Goal: Task Accomplishment & Management: Manage account settings

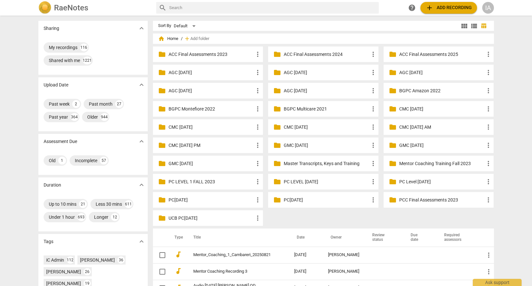
click at [193, 4] on input "text" at bounding box center [272, 8] width 207 height 10
type input "francesca"
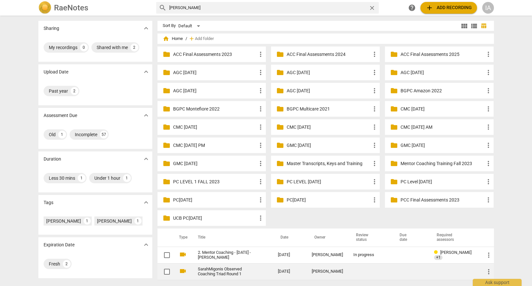
click at [223, 270] on link "SarahMigonis Observed Coaching Triad Round 1" at bounding box center [226, 272] width 57 height 10
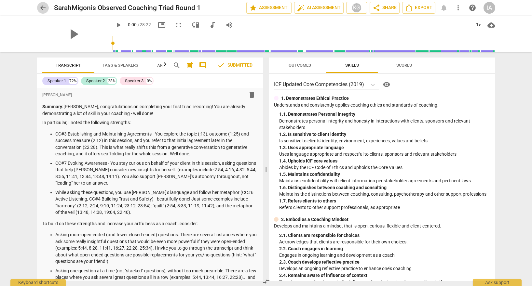
click at [43, 8] on span "arrow_back" at bounding box center [43, 8] width 8 height 8
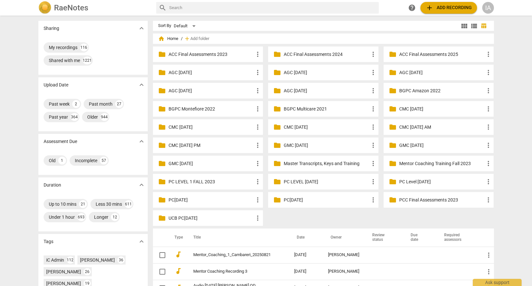
click at [12, 103] on div "Sharing expand_more My recordings 116 Shared with me 1221 Upload Date expand_mo…" at bounding box center [266, 151] width 532 height 270
click at [488, 9] on div "IA" at bounding box center [488, 8] width 12 height 12
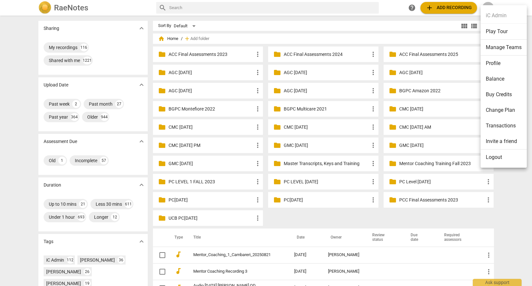
click at [495, 46] on li "Manage Teams" at bounding box center [504, 48] width 46 height 16
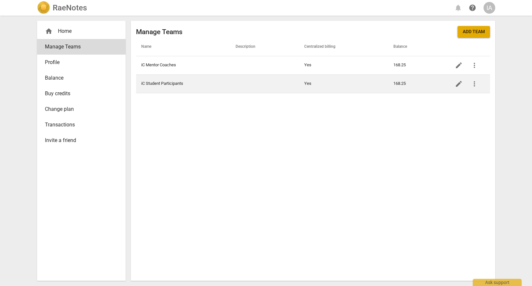
click at [167, 84] on td "iC Student Participants" at bounding box center [183, 84] width 94 height 19
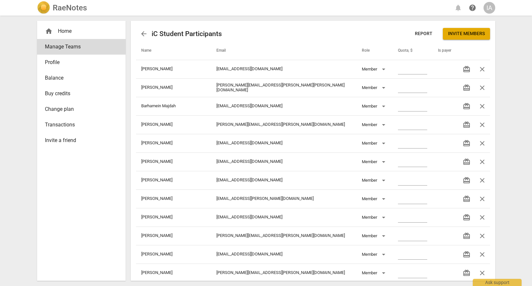
click at [56, 77] on span "Balance" at bounding box center [79, 78] width 68 height 8
